Goal: Check status: Check status

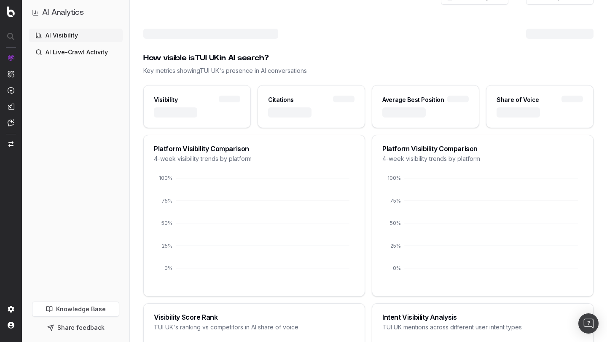
scroll to position [96, 0]
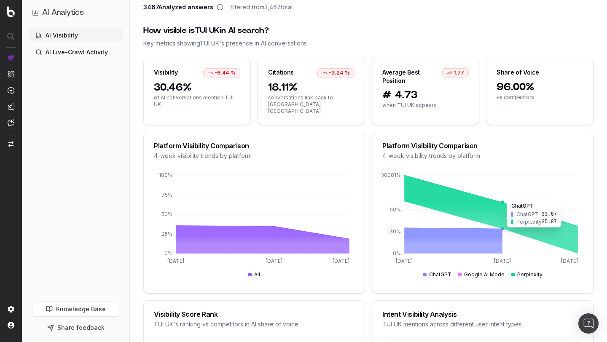
scroll to position [118, 0]
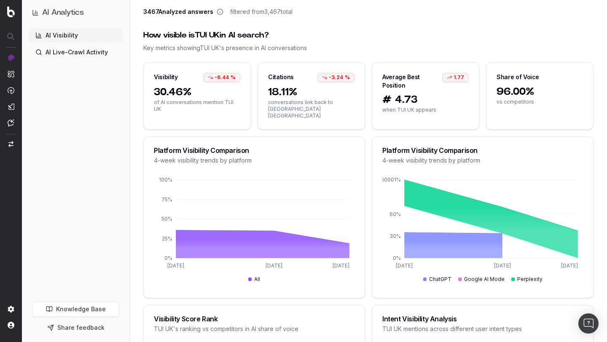
click at [389, 177] on tspan "106.77000000000001%" at bounding box center [370, 180] width 61 height 6
click at [393, 177] on tspan "106.77000000000001%" at bounding box center [370, 180] width 61 height 6
click at [388, 177] on tspan "106.77000000000001%" at bounding box center [370, 180] width 61 height 6
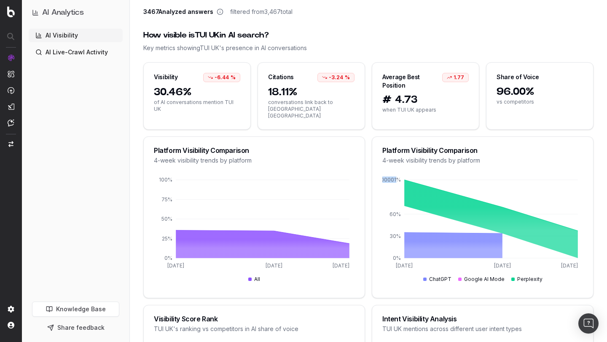
click at [388, 177] on tspan "106.77000000000001%" at bounding box center [370, 180] width 61 height 6
copy tspan "106.77000000000001"
click at [422, 175] on icon "[DATE] [DATE] [DATE] 0% 30% 60% 106.77000000000001%" at bounding box center [482, 231] width 201 height 113
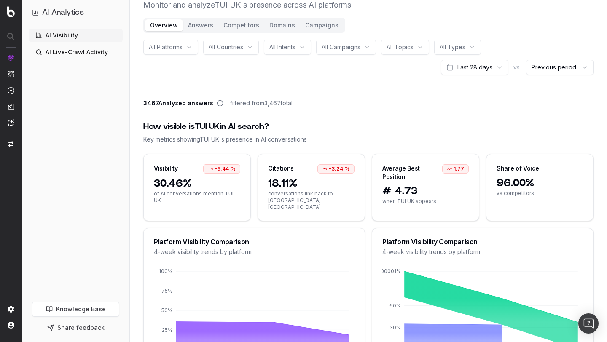
scroll to position [23, 0]
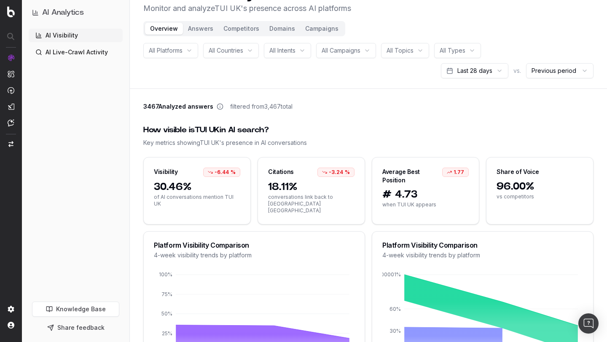
click at [493, 69] on html "AI Analytics AI Visibility AI Live-Crawl Activity Knowledge Base Share feedback…" at bounding box center [303, 148] width 607 height 342
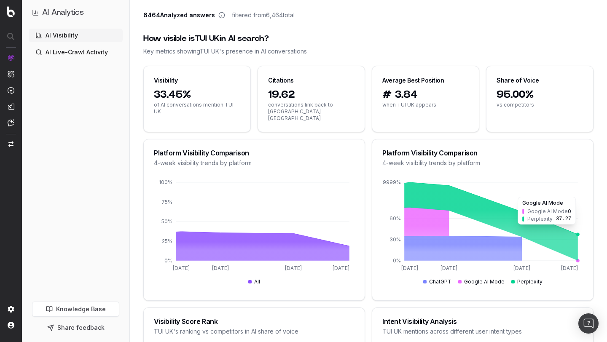
scroll to position [123, 0]
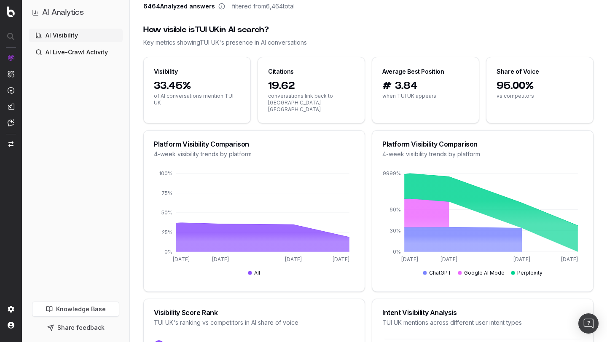
click at [389, 170] on tspan "111.27999999999999%" at bounding box center [371, 173] width 59 height 6
click at [387, 170] on tspan "111.27999999999999%" at bounding box center [371, 173] width 59 height 6
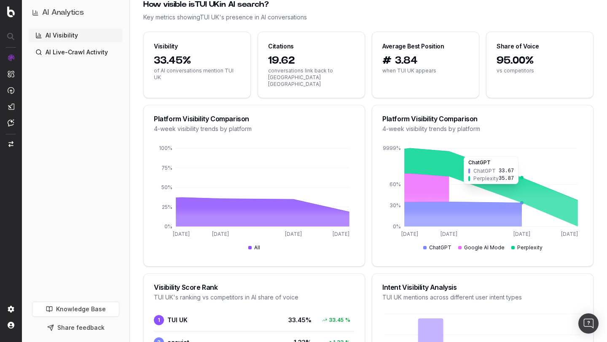
scroll to position [145, 0]
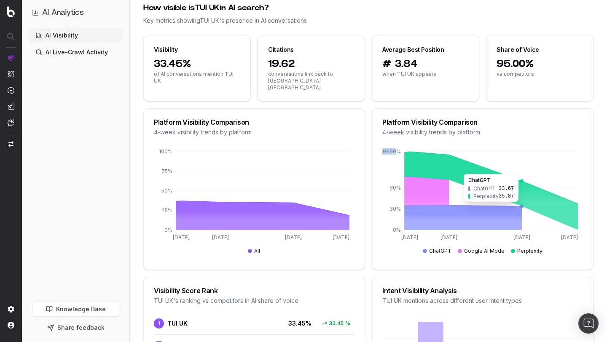
click at [518, 205] on icon at bounding box center [463, 205] width 118 height 1
